Goal: Find specific page/section: Find specific page/section

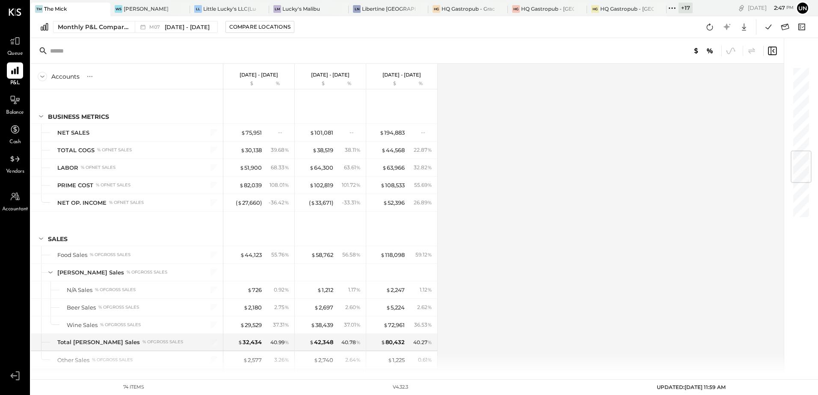
scroll to position [732, 0]
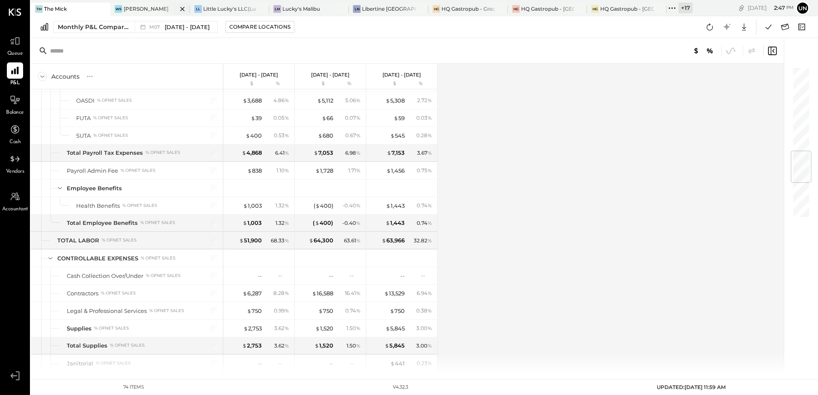
click at [149, 9] on div "[PERSON_NAME]" at bounding box center [146, 8] width 45 height 7
